Goal: Task Accomplishment & Management: Manage account settings

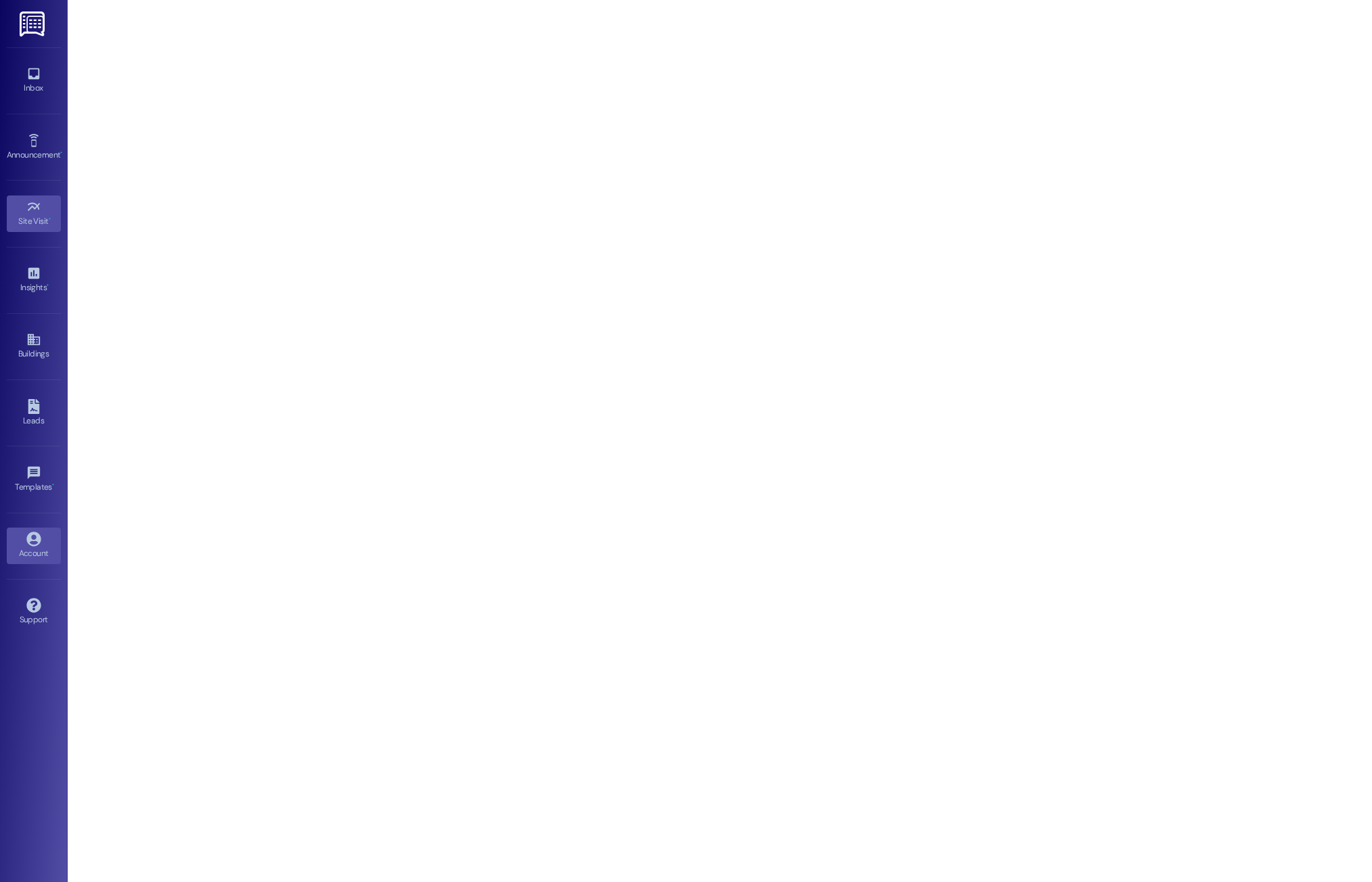
click at [24, 548] on div "Account" at bounding box center [34, 553] width 67 height 13
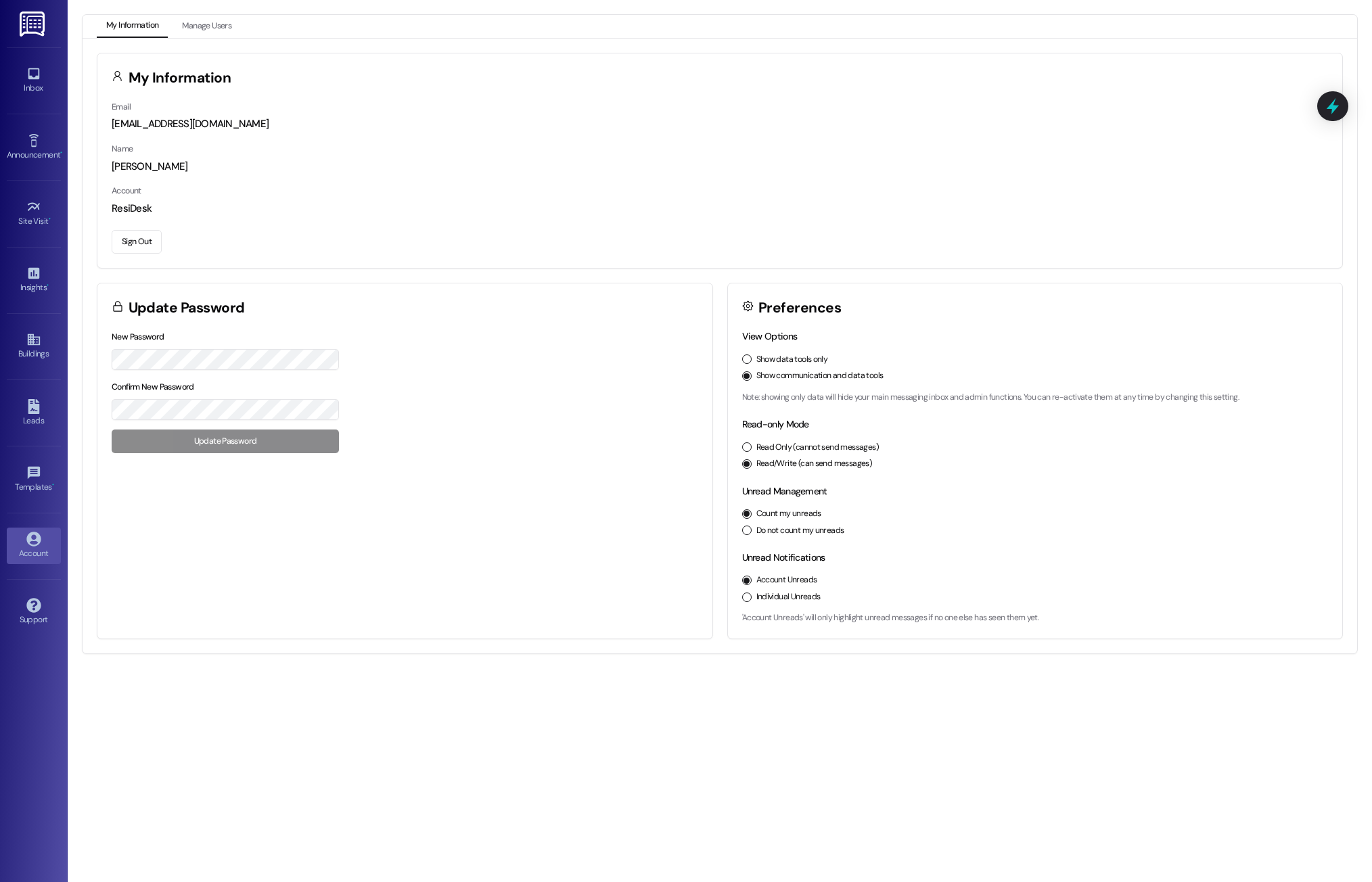
click at [128, 246] on button "Sign Out" at bounding box center [137, 242] width 50 height 24
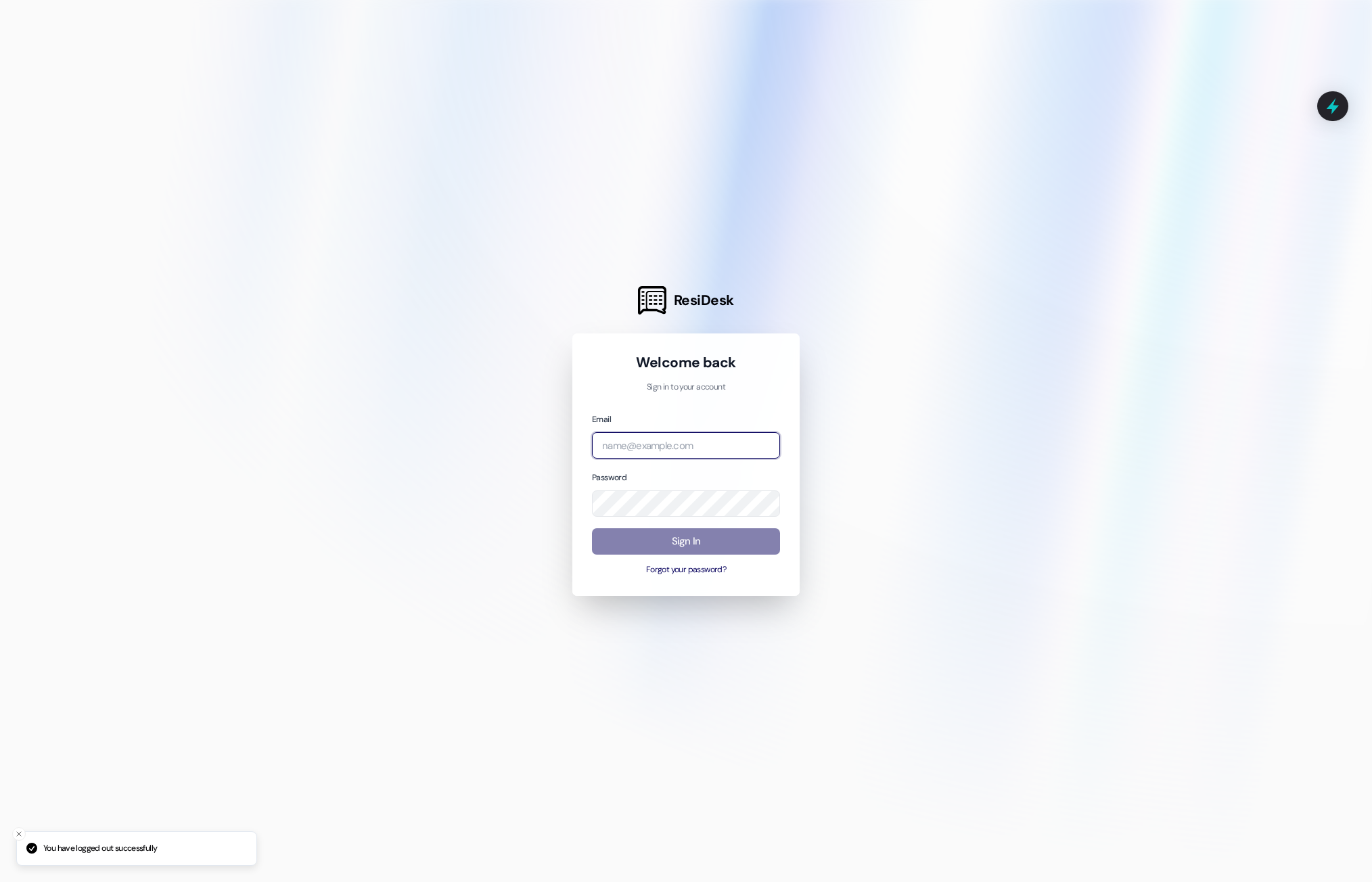
click at [669, 451] on input "email" at bounding box center [686, 444] width 188 height 26
drag, startPoint x: 762, startPoint y: 443, endPoint x: 733, endPoint y: 460, distance: 33.6
click at [0, 882] on com-1password-button at bounding box center [0, 882] width 0 height 0
type input "[EMAIL_ADDRESS][DOMAIN_NAME]"
